Goal: Information Seeking & Learning: Learn about a topic

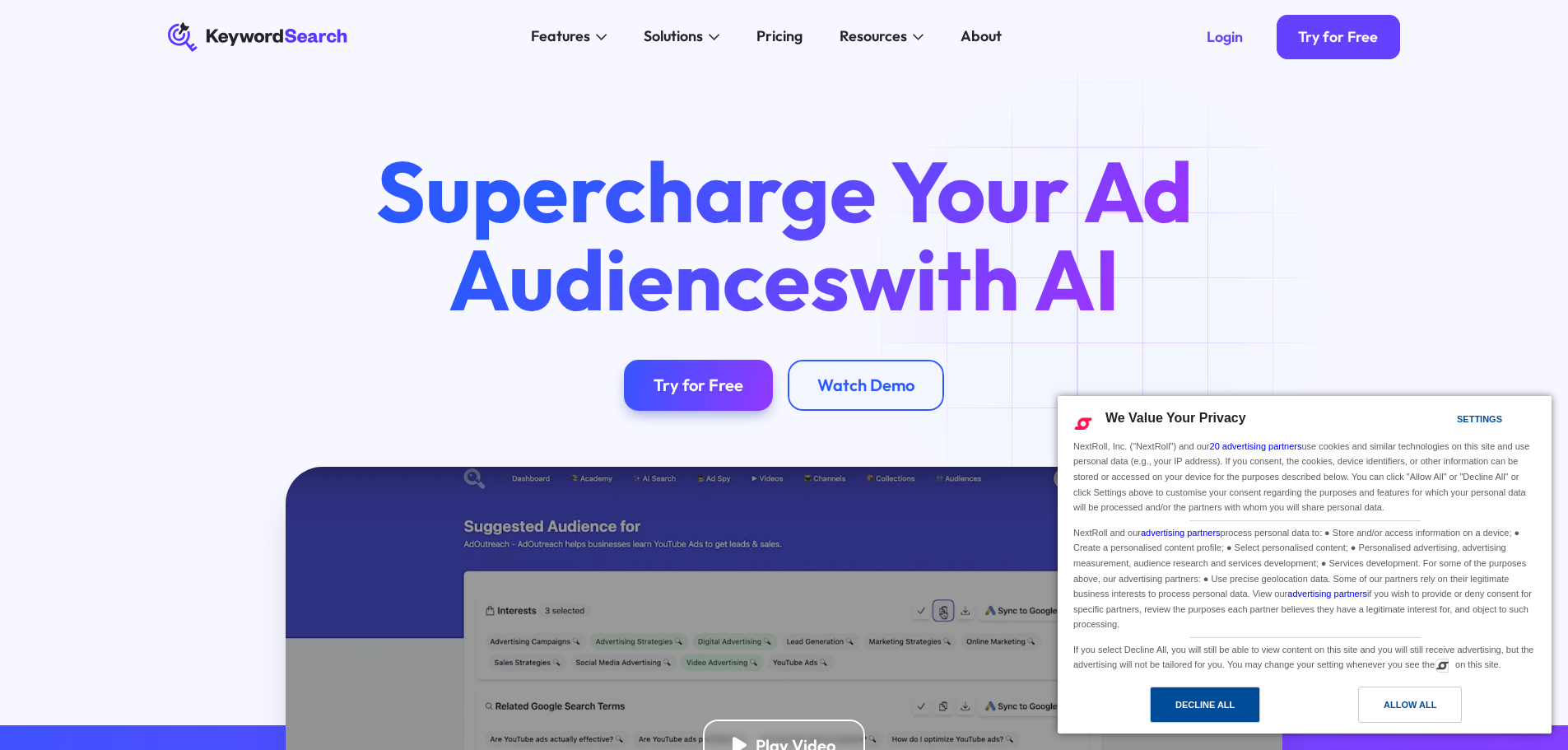
click at [1235, 709] on div "Decline All" at bounding box center [1204, 705] width 59 height 18
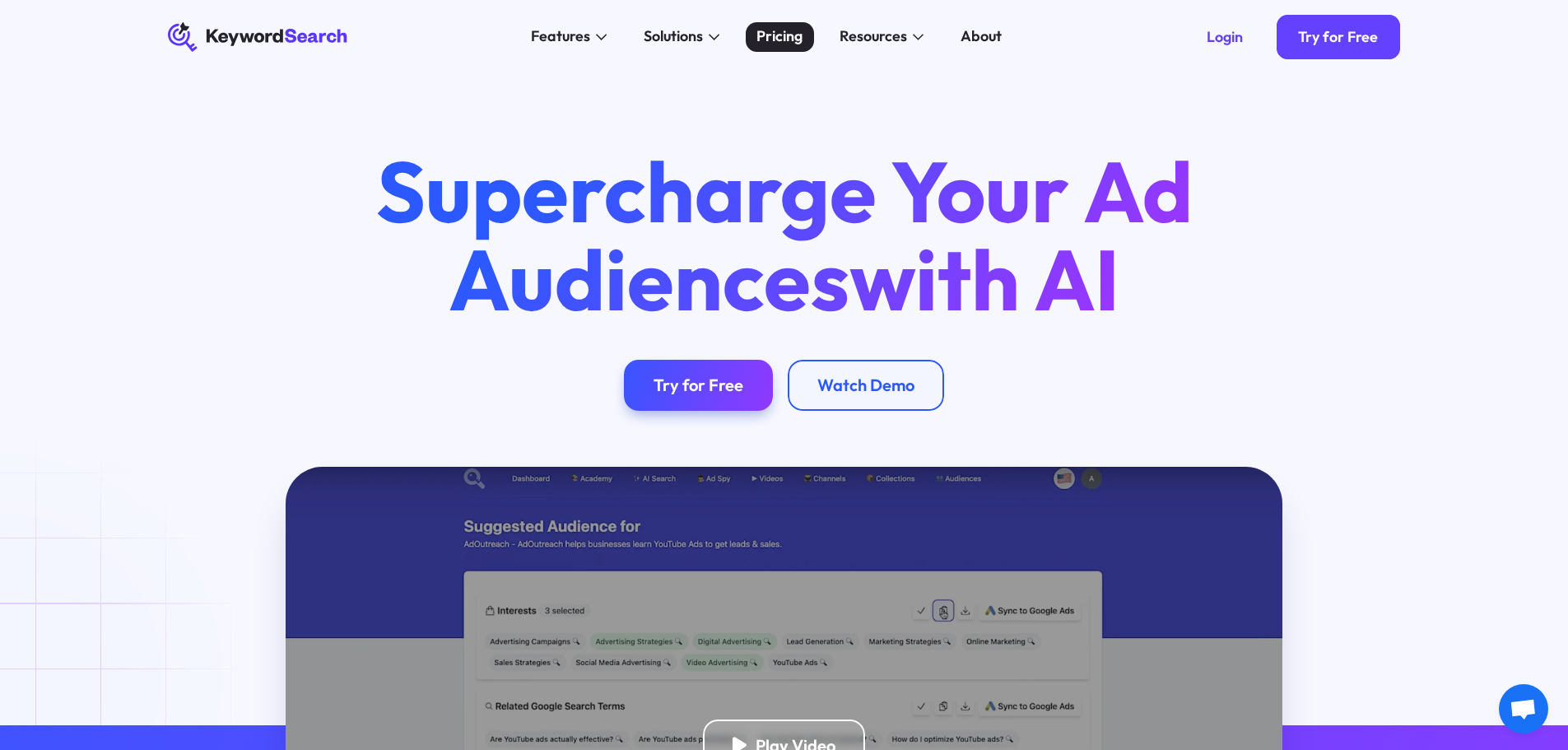
click at [773, 27] on div "Pricing" at bounding box center [779, 37] width 46 height 22
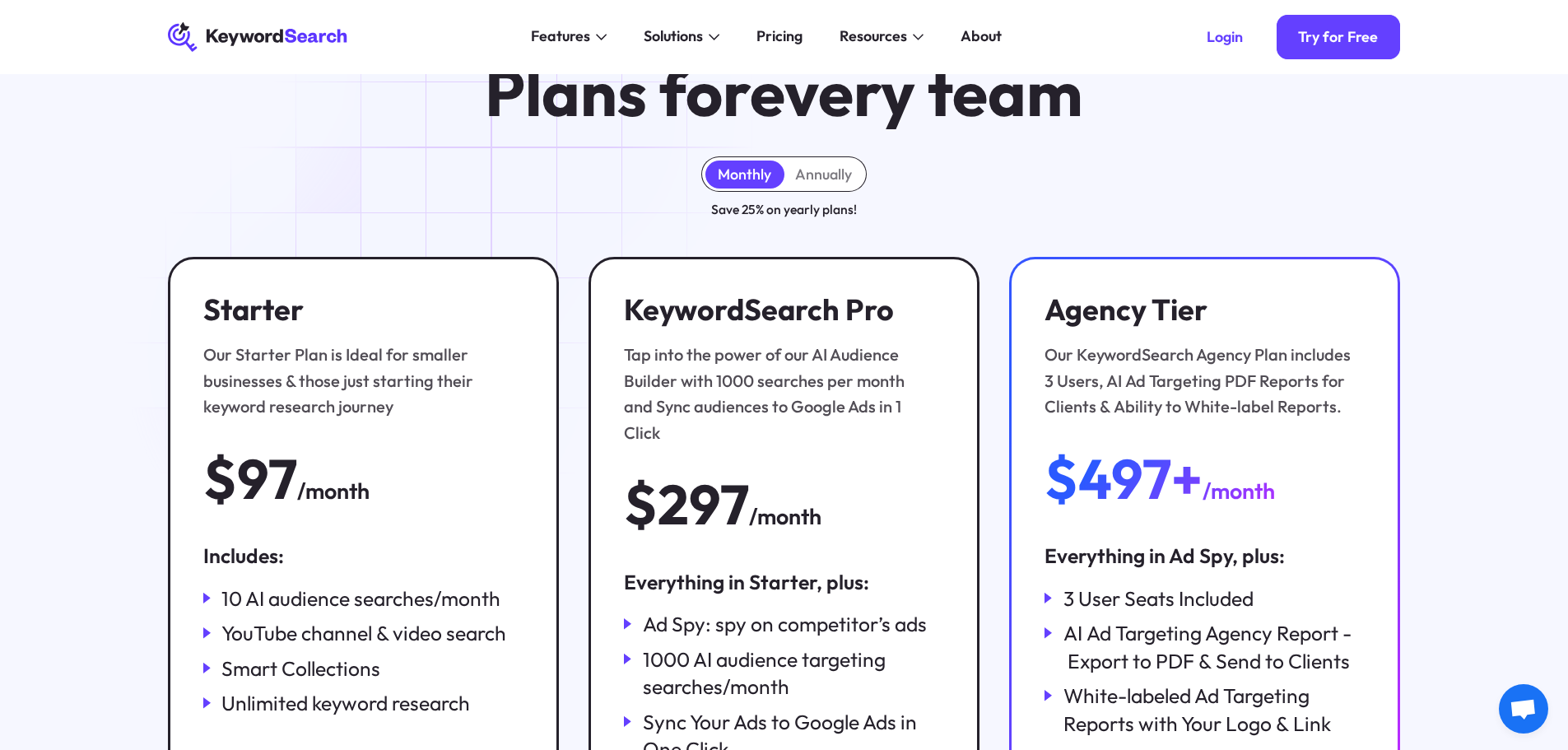
scroll to position [82, 0]
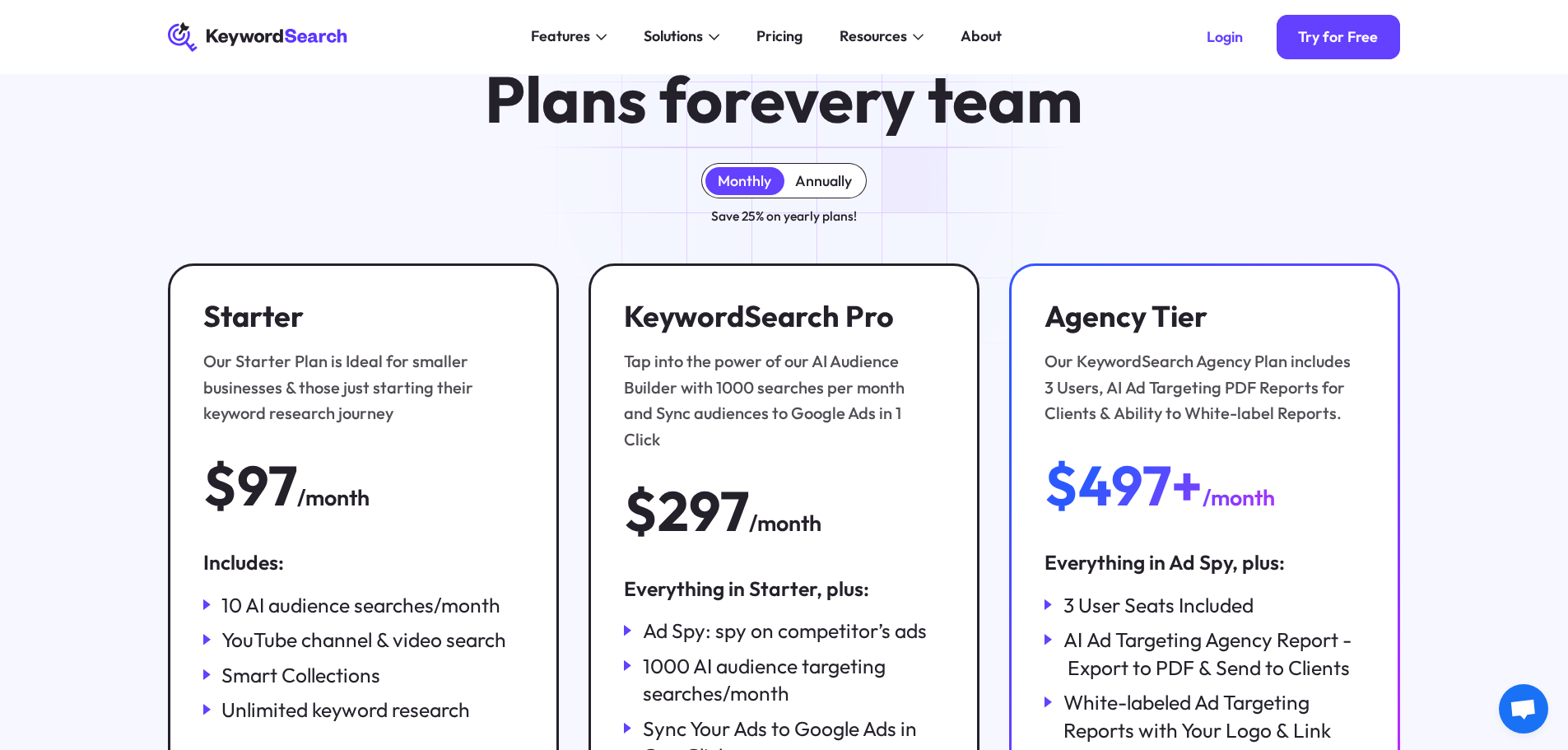
click at [837, 183] on div "Annually" at bounding box center [823, 181] width 56 height 18
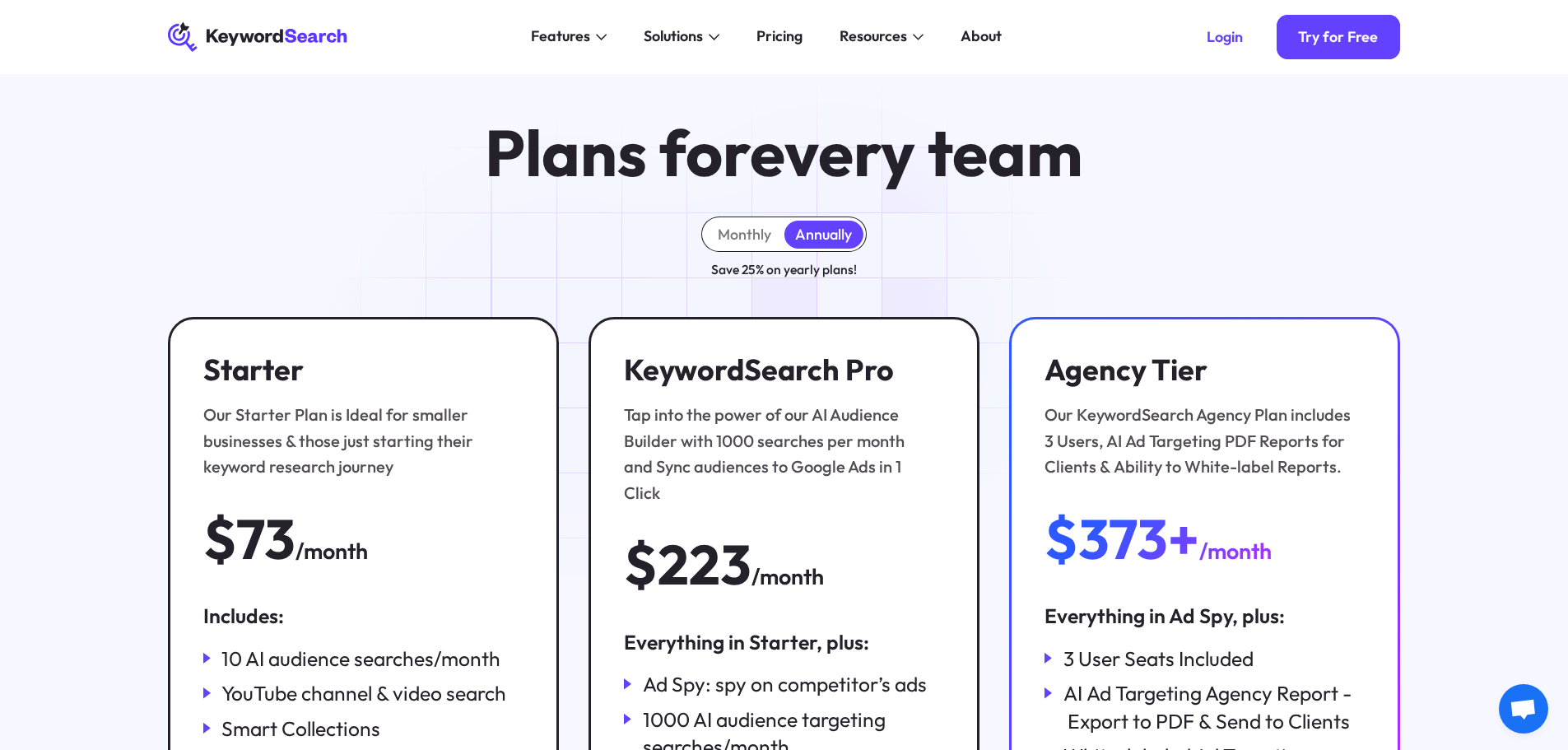
scroll to position [0, 0]
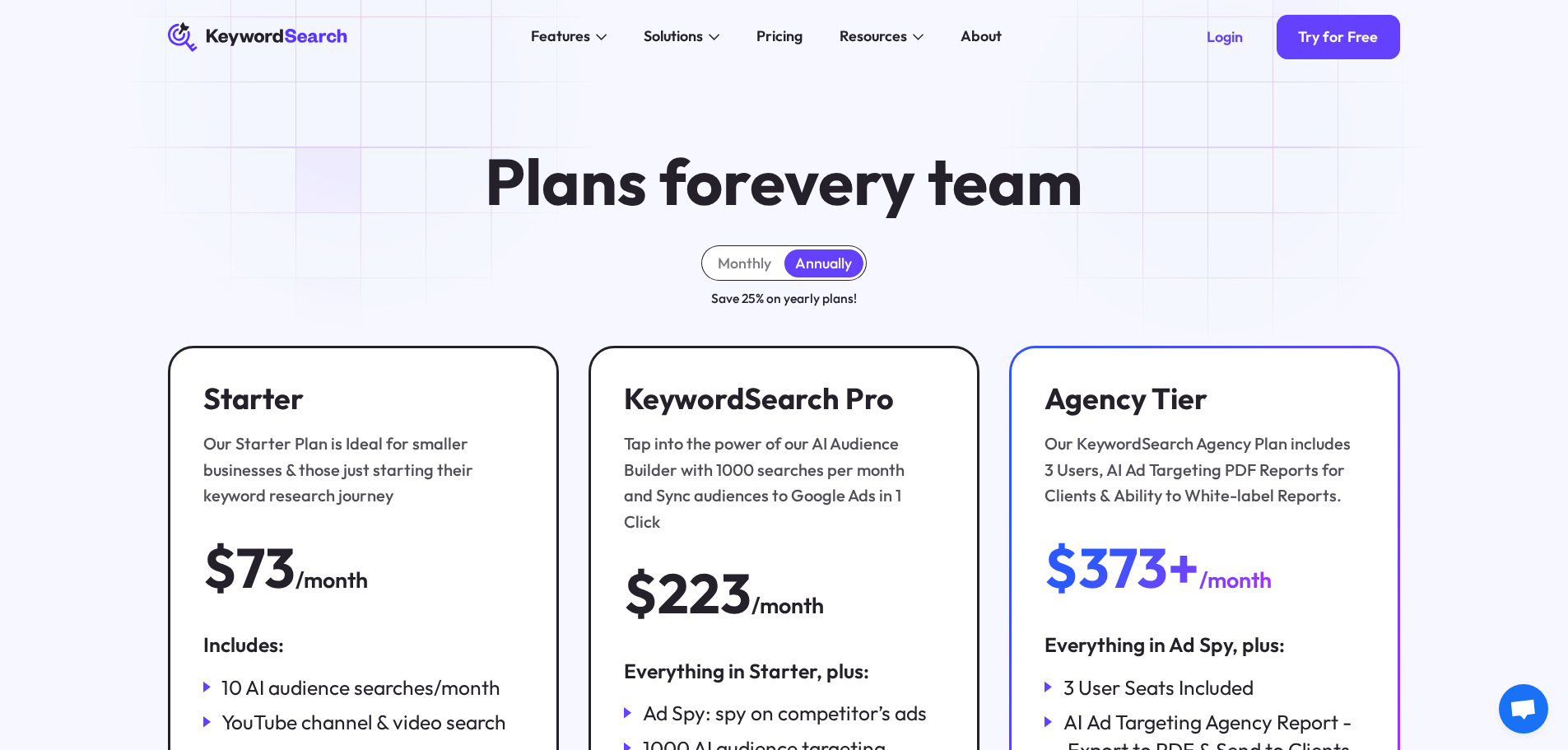
click at [1222, 139] on div "Plans for every team Monthly Annually Save 25% on yearly plans! Starter Our Sta…" at bounding box center [784, 560] width 1568 height 972
